Goal: Navigation & Orientation: Find specific page/section

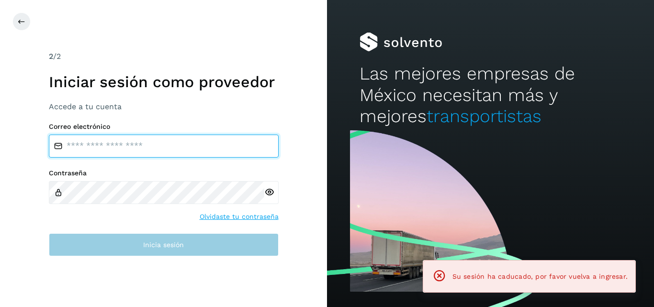
type input "**********"
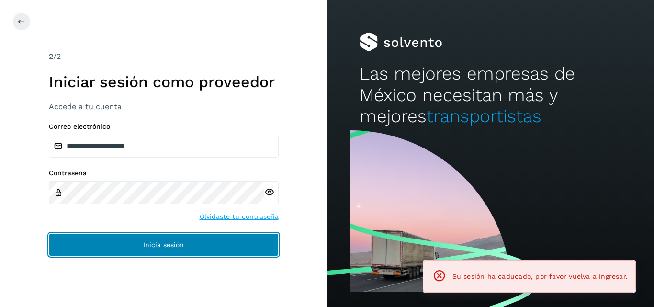
click at [177, 245] on span "Inicia sesión" at bounding box center [163, 244] width 41 height 7
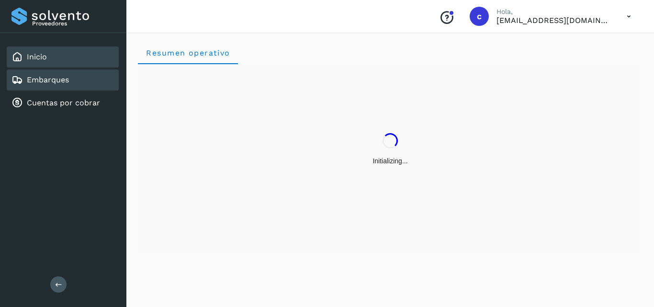
click at [45, 83] on link "Embarques" at bounding box center [48, 79] width 42 height 9
